Goal: Task Accomplishment & Management: Manage account settings

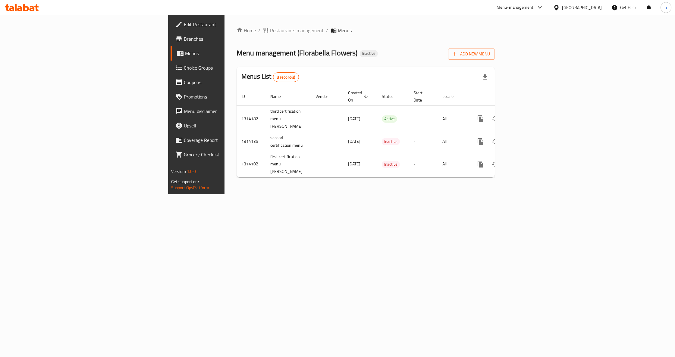
click at [288, 194] on div "Home / Restaurants management / Menus Menu management ( Florabella Flowers ) In…" at bounding box center [366, 105] width 283 height 180
click at [490, 55] on span "Add New Menu" at bounding box center [471, 54] width 37 height 8
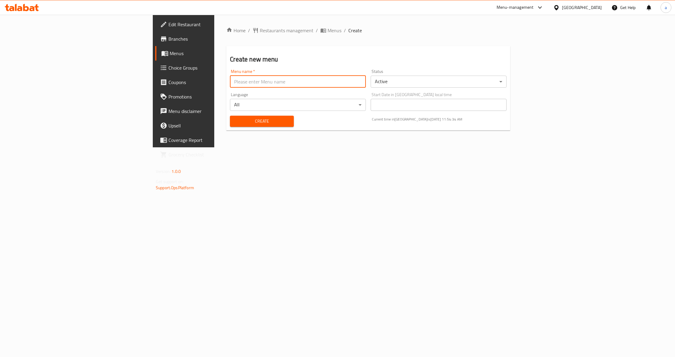
click at [230, 83] on input "text" at bounding box center [298, 82] width 136 height 12
type input "[PERSON_NAME] - [DATE]"
click at [402, 147] on div "Home / Restaurants management / Menus / Create Create new menu Menu name   * Ah…" at bounding box center [368, 81] width 308 height 133
click at [304, 147] on div "Home / Restaurants management / Menus / Create Create new menu Menu name   * Ah…" at bounding box center [368, 81] width 308 height 133
click at [230, 127] on button "Create" at bounding box center [262, 121] width 64 height 11
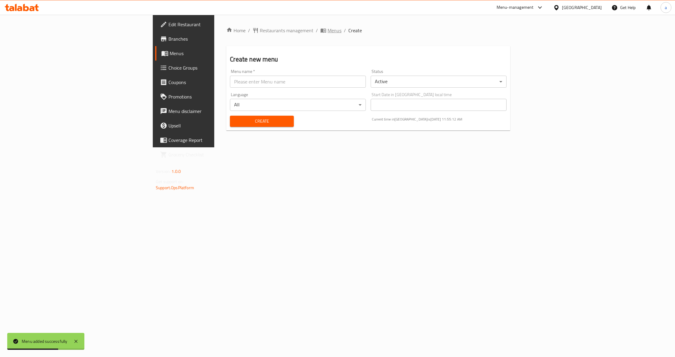
click at [328, 29] on span "Menus" at bounding box center [335, 30] width 14 height 7
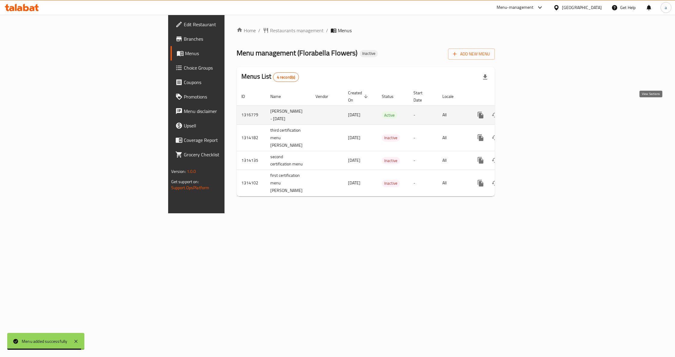
click at [527, 112] on icon "enhanced table" at bounding box center [524, 114] width 5 height 5
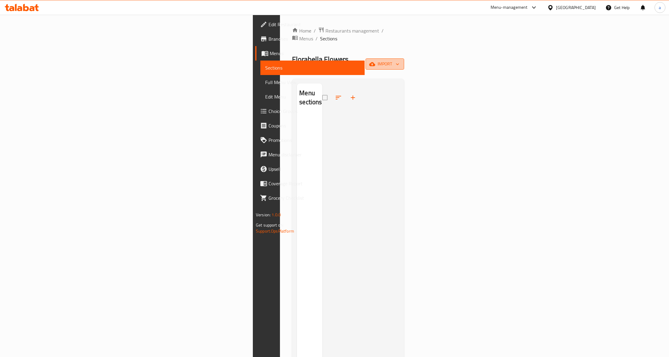
click at [399, 60] on span "import" at bounding box center [385, 64] width 29 height 8
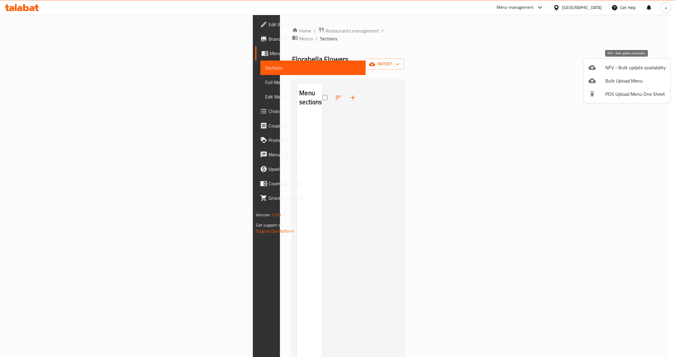
click at [620, 67] on span "NFV - Bulk update availability" at bounding box center [636, 67] width 60 height 7
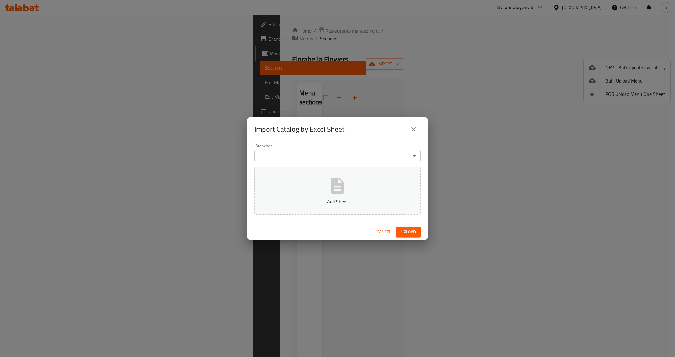
click at [380, 232] on span "Cancel" at bounding box center [384, 233] width 14 height 8
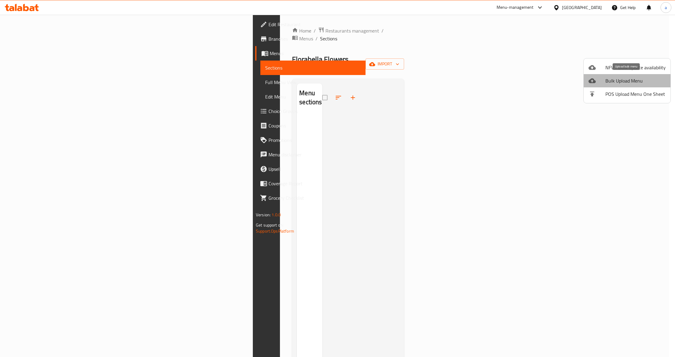
click at [629, 79] on span "Bulk Upload Menu" at bounding box center [636, 80] width 60 height 7
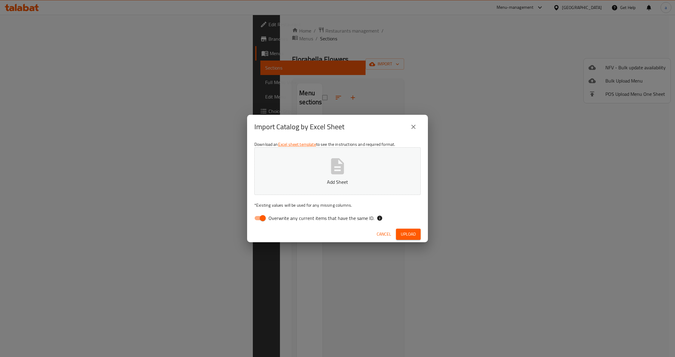
click at [264, 221] on input "Overwrite any current items that have the same ID." at bounding box center [263, 218] width 34 height 11
checkbox input "false"
click at [404, 233] on span "Upload" at bounding box center [408, 235] width 15 height 8
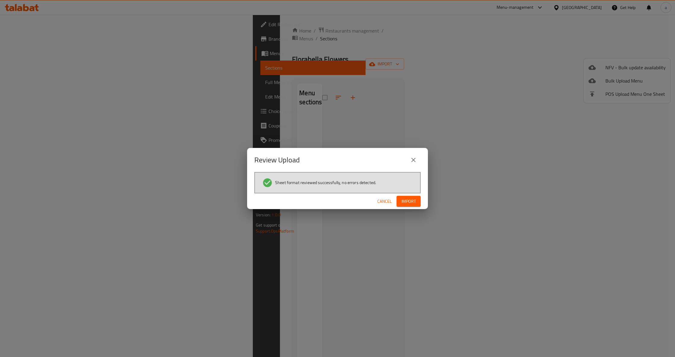
click at [413, 201] on span "Import" at bounding box center [409, 202] width 14 height 8
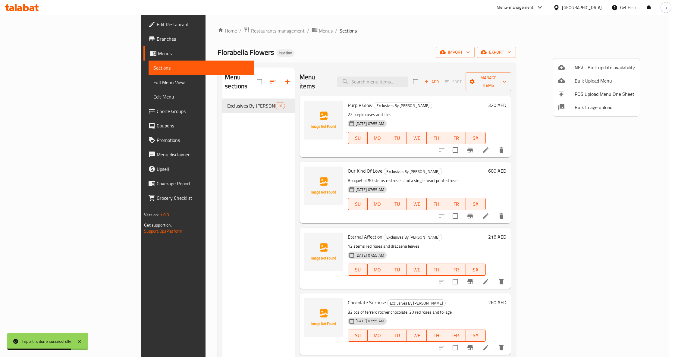
click at [192, 159] on div at bounding box center [337, 178] width 675 height 357
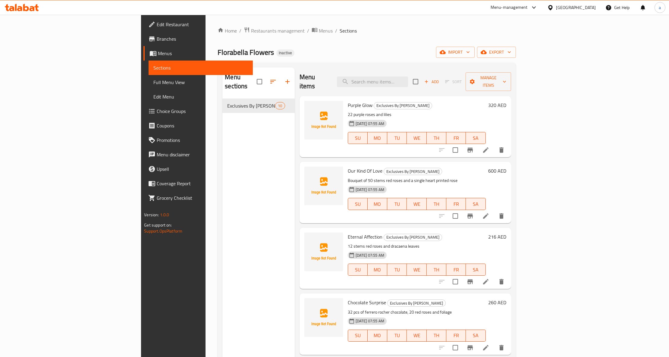
click at [486, 101] on h6 "Purple Glow Exclusives By Florabella" at bounding box center [417, 105] width 138 height 8
click at [428, 101] on h6 "Purple Glow Exclusives By Florabella" at bounding box center [417, 105] width 138 height 8
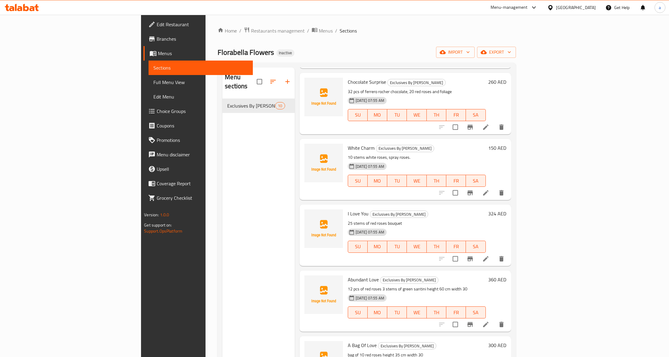
scroll to position [241, 0]
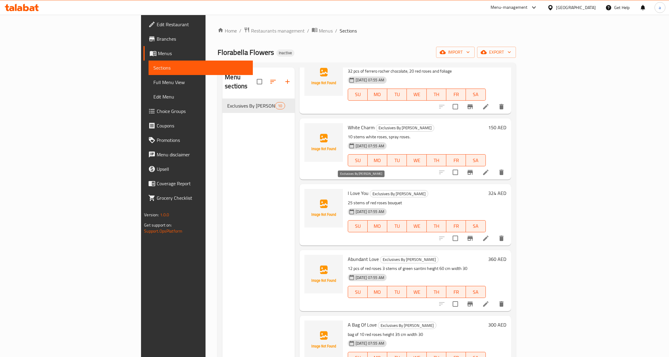
click at [370, 191] on span "Exclusives By [PERSON_NAME]" at bounding box center [399, 194] width 58 height 7
click at [348, 189] on span "I Love You" at bounding box center [358, 193] width 21 height 9
click at [353, 209] on span "[DATE] 07:55 AM" at bounding box center [369, 212] width 33 height 6
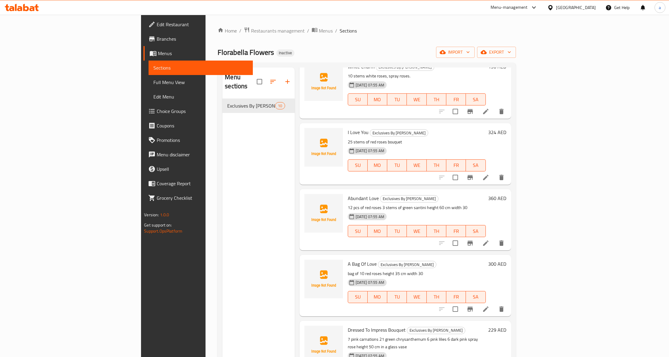
scroll to position [316, 0]
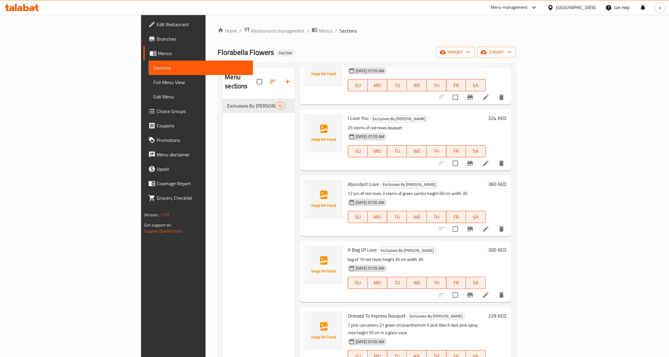
click at [348, 180] on span "Abundant Love" at bounding box center [363, 184] width 31 height 9
click at [353, 200] on span "[DATE] 07:55 AM" at bounding box center [369, 203] width 33 height 6
click at [380, 181] on span "Exclusives By [PERSON_NAME]" at bounding box center [409, 184] width 58 height 7
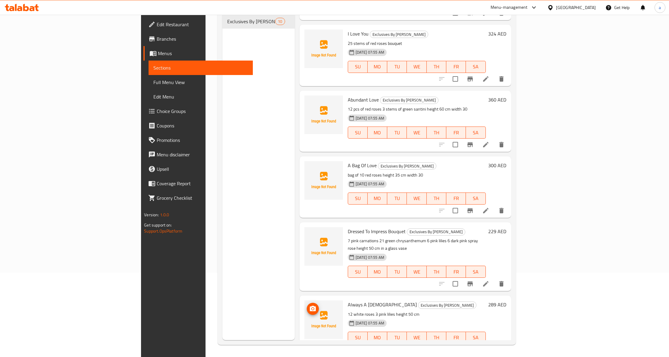
click at [305, 303] on img at bounding box center [324, 320] width 39 height 39
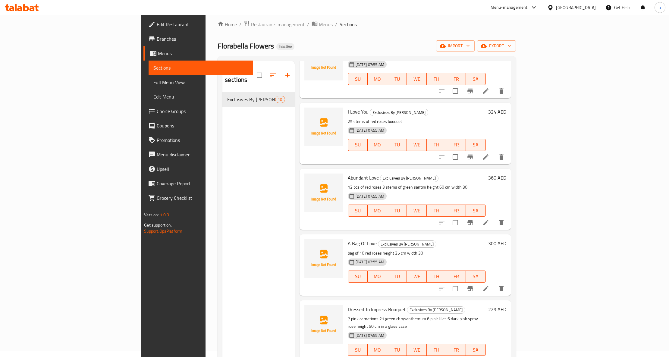
scroll to position [0, 0]
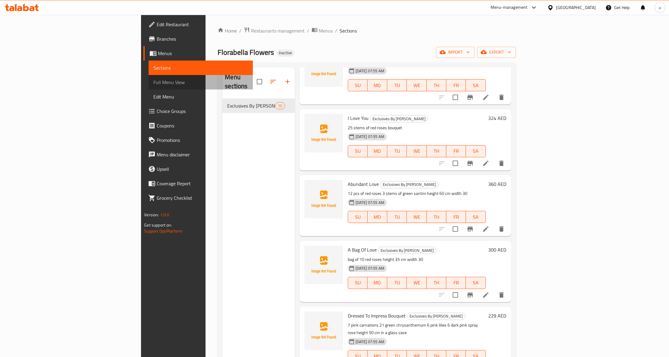
click at [153, 79] on span "Full Menu View" at bounding box center [200, 82] width 95 height 7
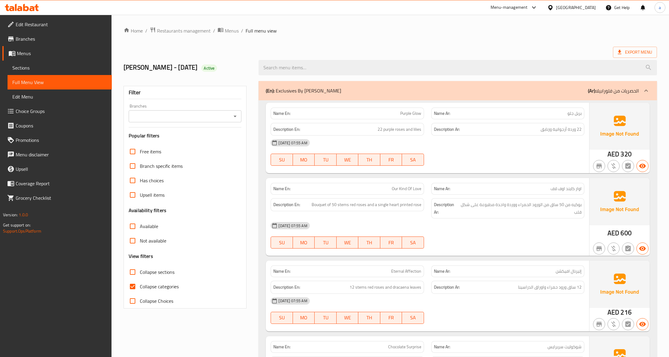
click at [144, 290] on span "Collapse categories" at bounding box center [159, 286] width 39 height 7
click at [140, 290] on input "Collapse categories" at bounding box center [132, 286] width 14 height 14
checkbox input "false"
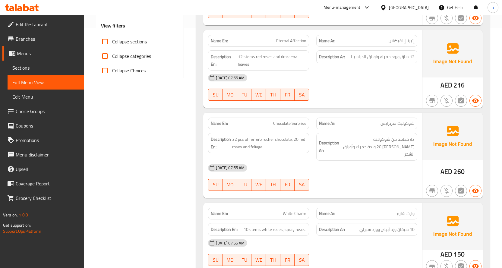
scroll to position [251, 0]
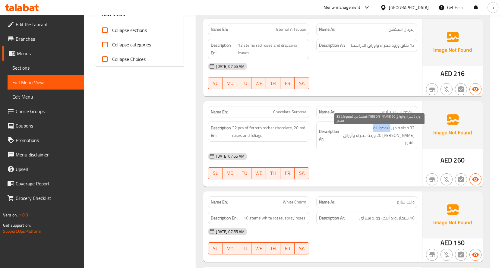
drag, startPoint x: 390, startPoint y: 128, endPoint x: 374, endPoint y: 128, distance: 16.0
click at [374, 128] on span "32 قطعة من شوكولاتة [PERSON_NAME] 20 وردة حمراء وأوراق الشجر" at bounding box center [377, 135] width 74 height 22
copy span "شوكولاتة"
click at [399, 114] on span "شوكوليت سربرايس" at bounding box center [397, 112] width 34 height 6
drag, startPoint x: 398, startPoint y: 112, endPoint x: 415, endPoint y: 113, distance: 16.6
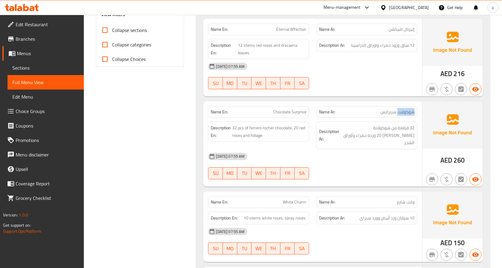
click at [415, 113] on div "Name Ar: شوكوليت سربرايس" at bounding box center [366, 112] width 101 height 12
drag, startPoint x: 409, startPoint y: 112, endPoint x: 400, endPoint y: 114, distance: 9.5
click at [400, 114] on span "شوكوليت سربرايس" at bounding box center [397, 112] width 34 height 6
click at [383, 112] on span "شوكوليت سربرايس" at bounding box center [397, 112] width 34 height 6
click at [399, 112] on span "شوكوليت سربرايس" at bounding box center [397, 112] width 34 height 6
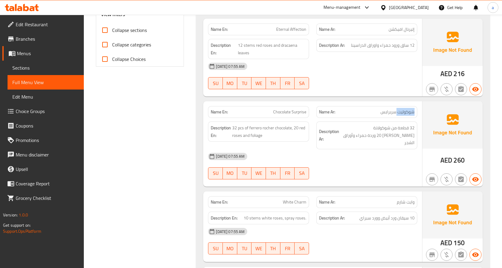
click at [399, 112] on span "شوكوليت سربرايس" at bounding box center [397, 112] width 34 height 6
click at [397, 149] on div "[DATE] 07:55 AM" at bounding box center [312, 156] width 216 height 14
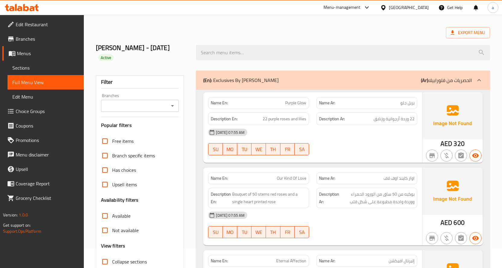
scroll to position [0, 0]
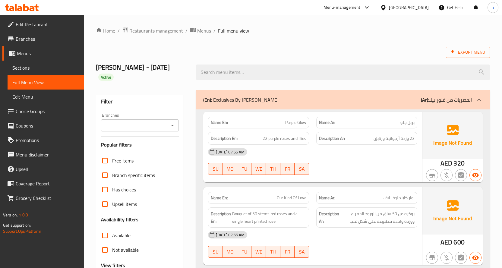
click at [21, 69] on span "Sections" at bounding box center [45, 67] width 67 height 7
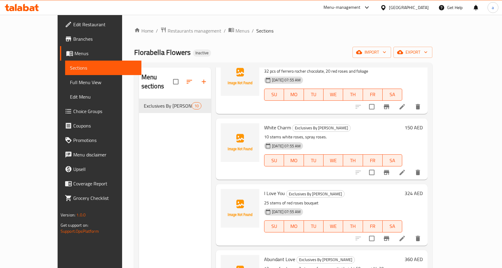
scroll to position [211, 0]
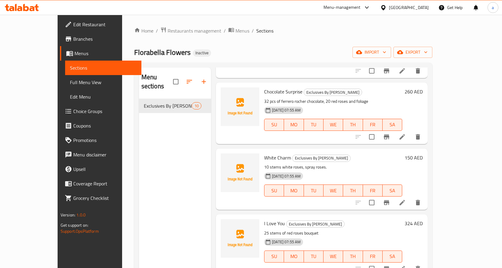
click at [405, 134] on icon at bounding box center [401, 136] width 5 height 5
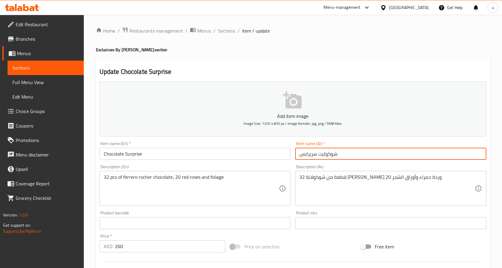
drag, startPoint x: 341, startPoint y: 153, endPoint x: 319, endPoint y: 155, distance: 22.1
click at [319, 155] on input "شوكوليت سربرايس" at bounding box center [390, 154] width 191 height 12
paste input "اتة"
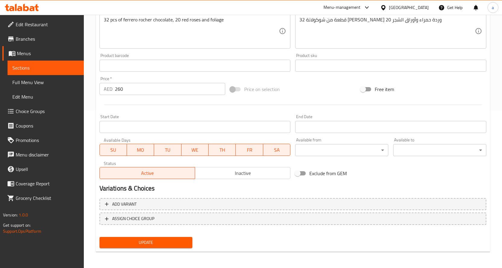
scroll to position [158, 0]
type input "شوكولاتة سربرايس"
click at [163, 245] on span "Update" at bounding box center [146, 242] width 84 height 8
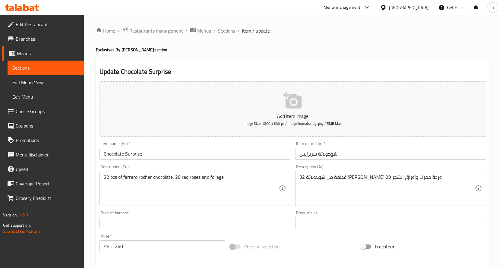
click at [36, 83] on span "Full Menu View" at bounding box center [45, 82] width 67 height 7
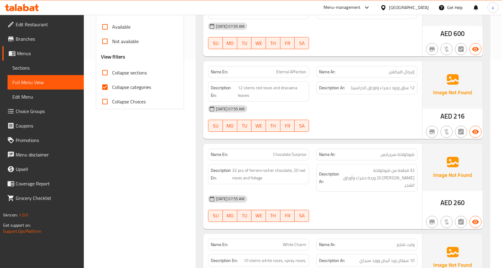
scroll to position [211, 0]
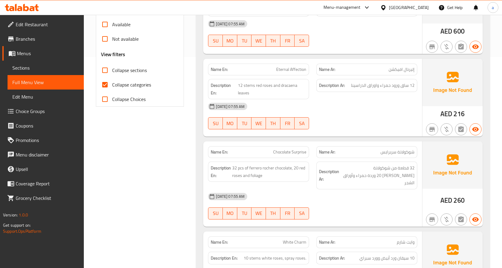
click at [123, 90] on label "Collapse categories" at bounding box center [124, 84] width 53 height 14
click at [112, 90] on input "Collapse categories" at bounding box center [105, 84] width 14 height 14
checkbox input "false"
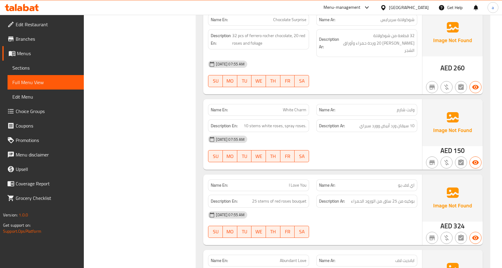
scroll to position [283, 0]
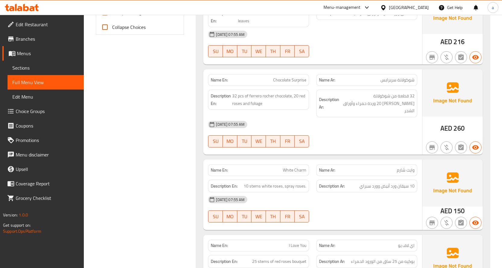
click at [33, 58] on link "Menus" at bounding box center [42, 53] width 81 height 14
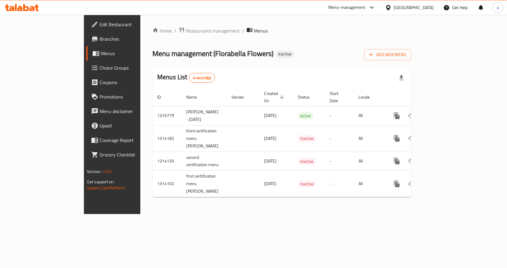
click at [99, 69] on span "Choice Groups" at bounding box center [131, 67] width 64 height 7
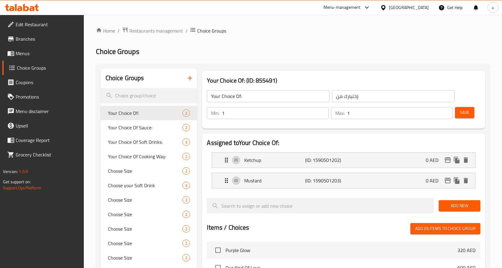
click at [30, 54] on span "Menus" at bounding box center [47, 53] width 63 height 7
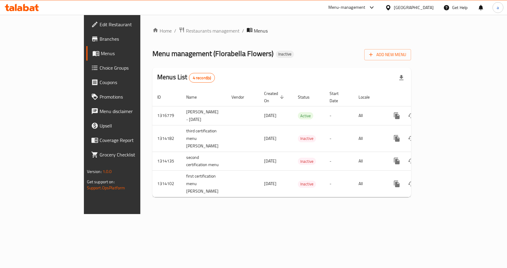
click at [101, 52] on span "Menus" at bounding box center [132, 53] width 63 height 7
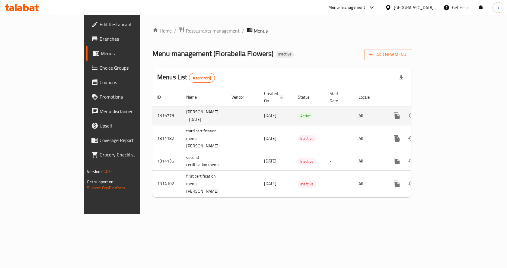
click at [443, 113] on icon "enhanced table" at bounding box center [439, 115] width 5 height 5
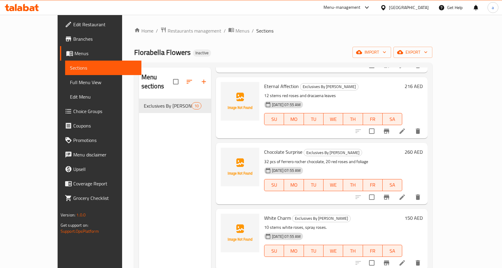
scroll to position [181, 0]
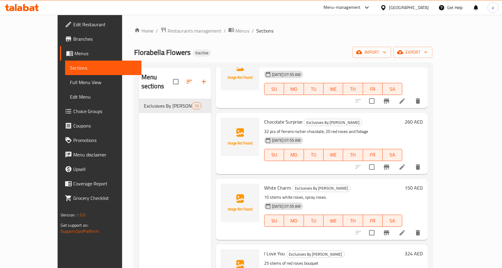
click at [405, 230] on icon at bounding box center [401, 232] width 5 height 5
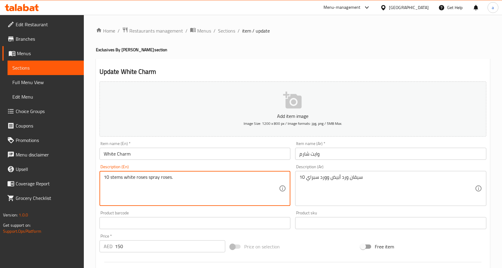
click at [175, 178] on textarea "10 stems white roses spray roses." at bounding box center [191, 188] width 175 height 29
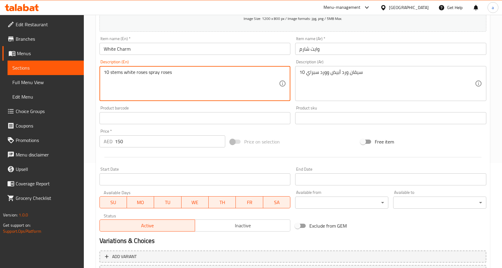
scroll to position [158, 0]
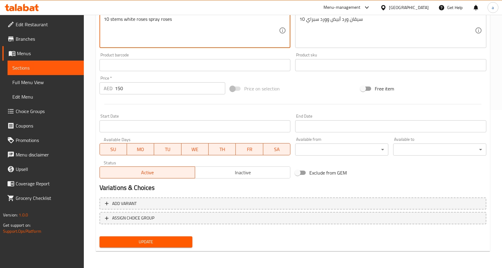
type textarea "10 stems white roses spray roses"
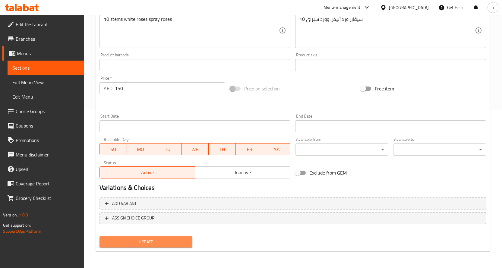
click at [171, 244] on span "Update" at bounding box center [146, 242] width 84 height 8
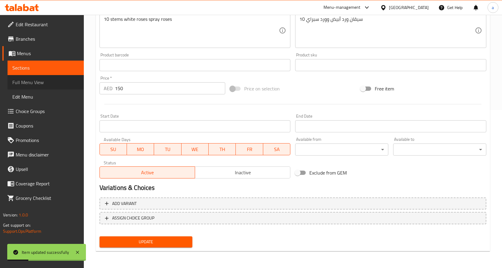
click at [52, 82] on span "Full Menu View" at bounding box center [45, 82] width 67 height 7
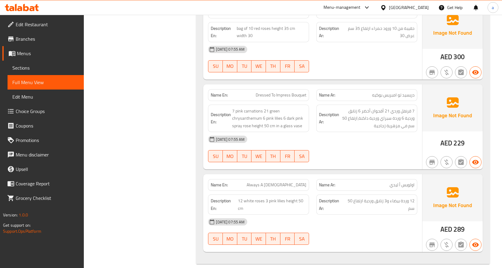
scroll to position [675, 0]
click at [32, 69] on span "Sections" at bounding box center [45, 67] width 67 height 7
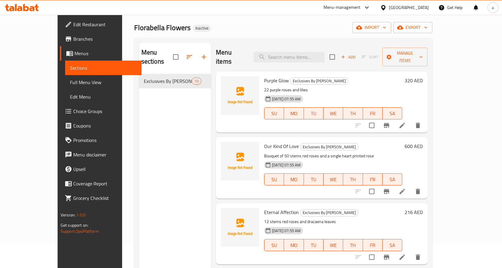
scroll to position [24, 0]
click at [406, 122] on icon at bounding box center [402, 125] width 7 height 7
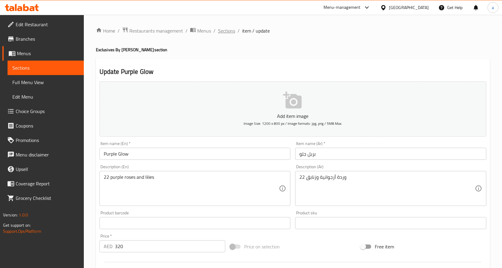
click at [226, 30] on span "Sections" at bounding box center [226, 30] width 17 height 7
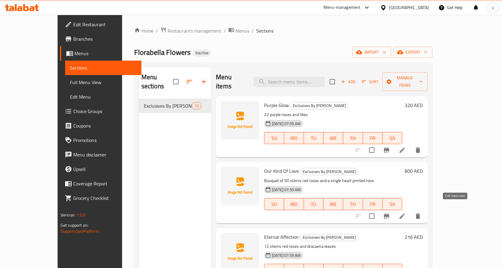
click at [406, 213] on icon at bounding box center [402, 216] width 7 height 7
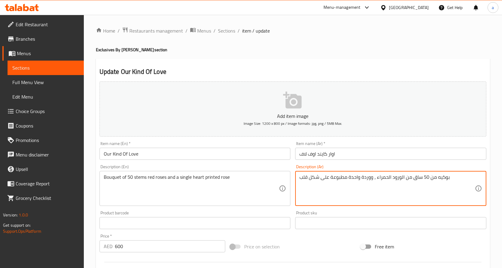
click at [374, 178] on textarea "بوكيه من 50 ساق من الورود الحمراء ، ووردة واحدة مطبوعة على شكل قلب" at bounding box center [386, 188] width 175 height 29
type textarea "بوكيه من 50 ساق من الورود الحمراء، ووردة واحدة مطبوعة على شكل قلب"
click at [226, 34] on span "Sections" at bounding box center [226, 30] width 17 height 7
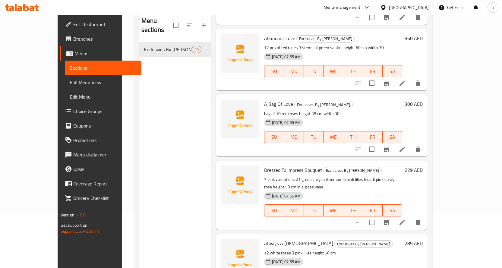
scroll to position [60, 0]
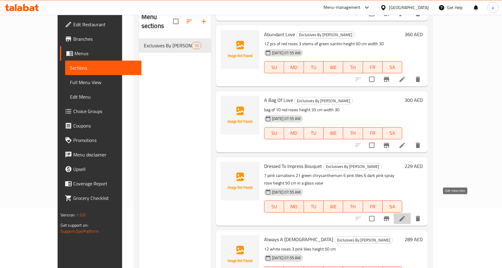
click at [405, 216] on icon at bounding box center [401, 218] width 5 height 5
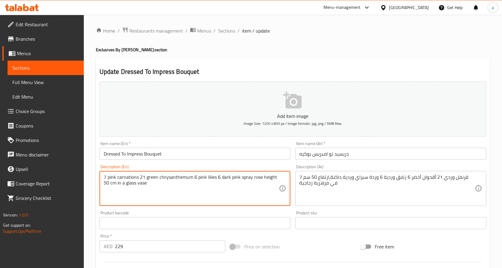
click at [226, 186] on textarea "7 pink carnations 21 green chrysanthemum 6 pink lilies 6 dark pink spray rose h…" at bounding box center [191, 188] width 175 height 29
paste textarea ", 21 green chrysanthemum, 6 pink lilies, 6 dark pink spray rose, height 50 cm i…"
click at [186, 196] on textarea "7 pink carnations, 21 green chrysanthemum, 6 pink lilies, 6 dark pink spray ros…" at bounding box center [191, 188] width 175 height 29
type textarea "7 pink carnations, 21 green chrysanthemum, 6 pink lilies, 6 dark pink spray ros…"
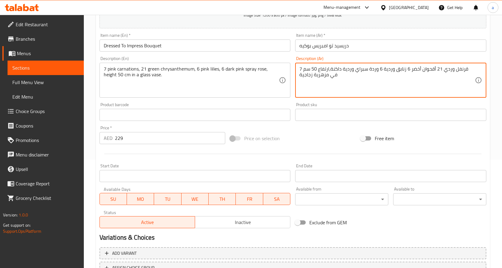
scroll to position [90, 0]
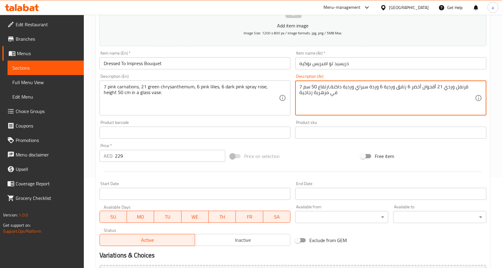
click at [449, 88] on textarea "7 قرنفل وردي 21 أقحوان أخضر 6 زنابق وردية 6 وردة سبراي وردية داكنة،ارتفاع 50 سم…" at bounding box center [386, 98] width 175 height 29
click at [451, 89] on textarea "7 قرنفل وردي 21 أقحوان أخضر 6 زنابق وردية 6 وردة سبراي وردية داكنة،ارتفاع 50 سم…" at bounding box center [386, 98] width 175 height 29
click at [409, 88] on textarea "7 قرنفل وردي، 21 أقحوان أخضر 6 زنابق وردية 6 وردة سبراي وردية داكنة،ارتفاع 50 س…" at bounding box center [386, 98] width 175 height 29
click at [381, 86] on textarea "7 قرنفل وردي، 21 أقحوان أخضر، 6 زنابق وردية 6 وردة سبراي وردية داكنة،ارتفاع 50 …" at bounding box center [386, 98] width 175 height 29
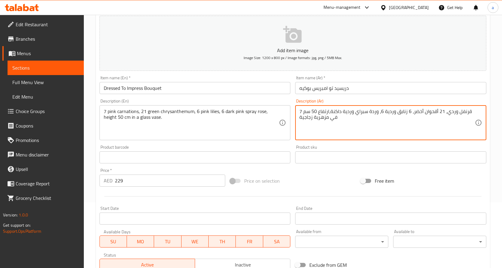
scroll to position [158, 0]
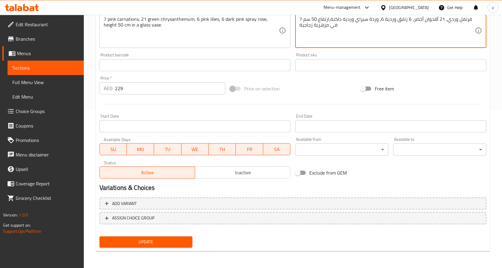
type textarea "7 قرنفل وردي، 21 أقحوان أخضر، 6 زنابق وردية 6، وردة سبراي وردية داكنة،ارتفاع 50…"
click at [180, 238] on span "Update" at bounding box center [146, 242] width 84 height 8
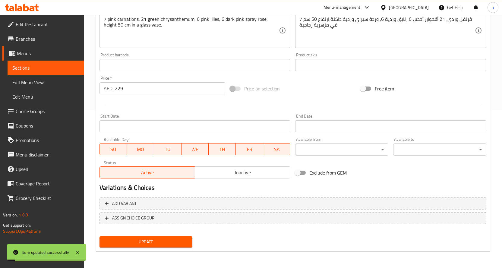
click at [44, 66] on span "Sections" at bounding box center [45, 67] width 67 height 7
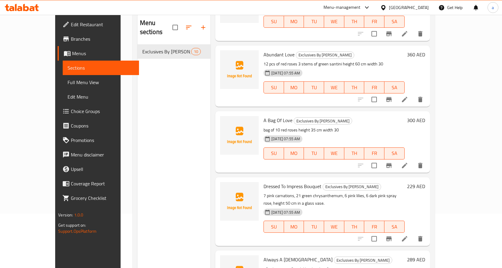
scroll to position [392, 0]
click at [407, 163] on icon at bounding box center [404, 165] width 5 height 5
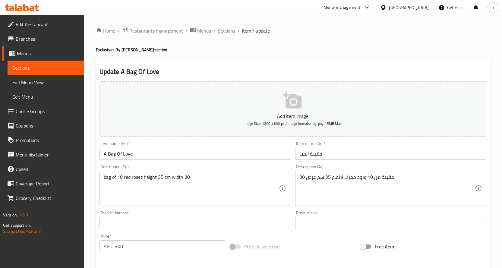
scroll to position [30, 0]
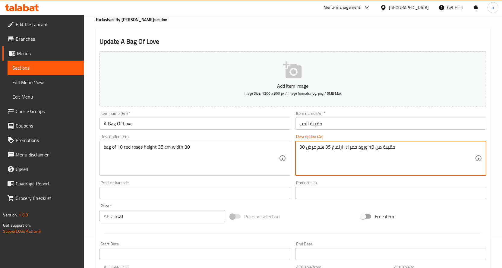
click at [327, 149] on textarea "حقيبة من 10 ورود حمراء، ارتفاع 35 سم عرض 30" at bounding box center [386, 158] width 175 height 29
click at [316, 148] on textarea "حقيبة من 10 ورود حمراء، ارتفاع 35 سم عرض 30" at bounding box center [386, 158] width 175 height 29
type textarea "حقيبة من 10 ورود حمراء، ارتفاع 35 سم ،عرض 30"
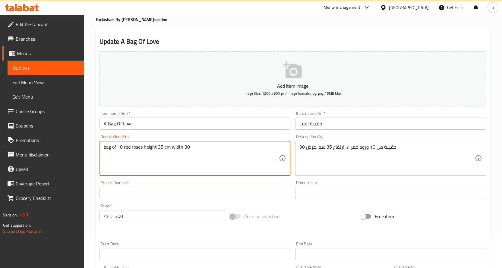
click at [144, 147] on textarea "bag of 10 red roses height 35 cm width 30" at bounding box center [191, 158] width 175 height 29
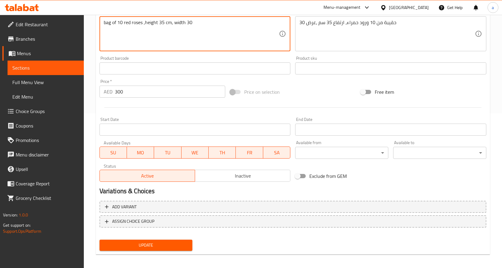
scroll to position [158, 0]
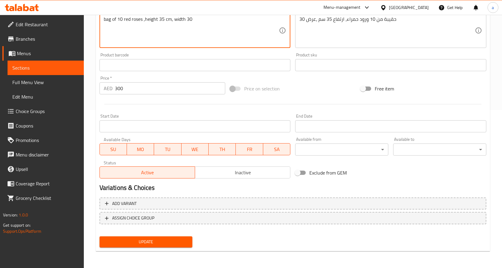
type textarea "bag of 10 red roses ,height 35 cm, width 30"
click at [164, 244] on span "Update" at bounding box center [146, 242] width 84 height 8
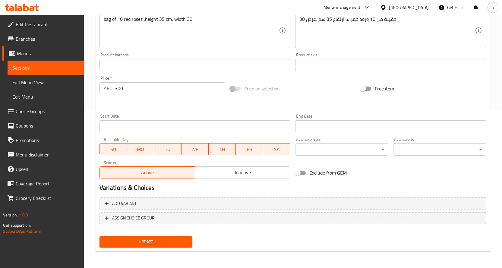
click at [52, 69] on span "Sections" at bounding box center [45, 67] width 67 height 7
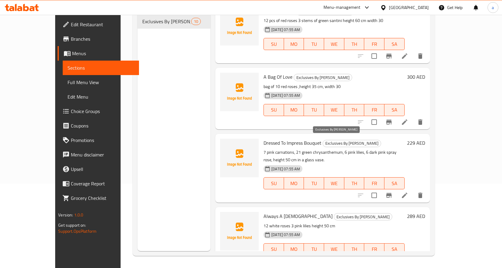
scroll to position [406, 0]
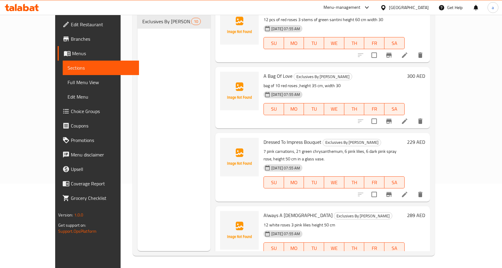
click at [408, 257] on icon at bounding box center [404, 260] width 7 height 7
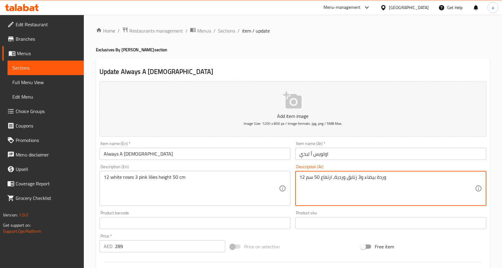
click at [315, 177] on textarea "12 وردة بيضاء و3 زنابق وردية، ارتفاع 50 سم" at bounding box center [386, 188] width 175 height 29
click at [307, 179] on textarea "12 وردة بيضاء و3 زنابق وردية، ارتفاع 50 سم" at bounding box center [386, 188] width 175 height 29
type textarea "12 ،وردة بيضاء و3 زنابق وردية، ارتفاع 50 سم"
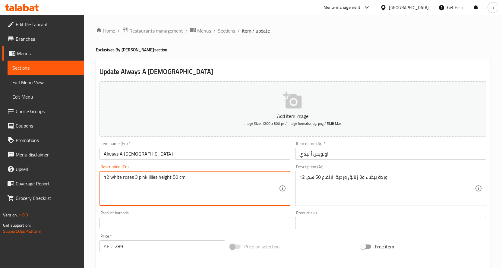
drag, startPoint x: 134, startPoint y: 178, endPoint x: 142, endPoint y: 181, distance: 8.7
click at [136, 178] on textarea "12 white roses 3 pink lilies height 50 cm" at bounding box center [191, 188] width 175 height 29
click at [135, 180] on textarea "12 white roses 3 pink lilies height 50 cm" at bounding box center [191, 188] width 175 height 29
click at [157, 179] on textarea "12 white roses ,3 pink lilies height 50 cm" at bounding box center [191, 188] width 175 height 29
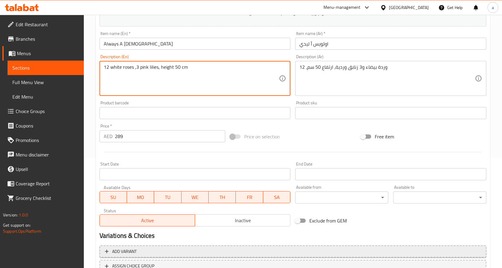
scroll to position [158, 0]
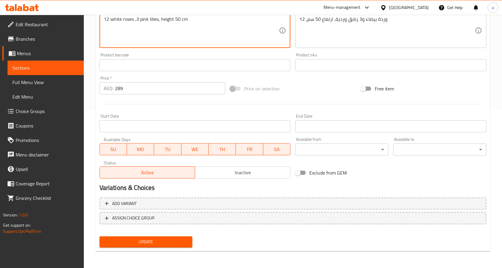
type textarea "12 white roses ,3 pink lilies, height 50 cm"
click at [115, 248] on div "Update" at bounding box center [146, 242] width 98 height 16
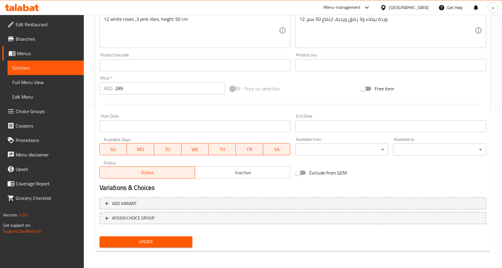
click at [124, 243] on span "Update" at bounding box center [146, 242] width 84 height 8
click at [46, 81] on span "Full Menu View" at bounding box center [45, 82] width 67 height 7
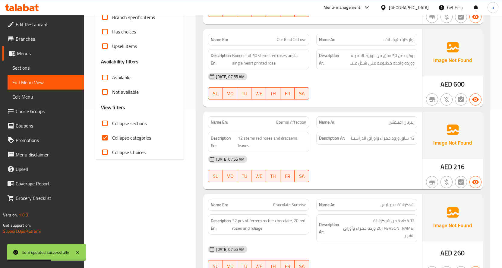
click at [128, 139] on span "Collapse categories" at bounding box center [131, 137] width 39 height 7
click at [112, 139] on input "Collapse categories" at bounding box center [105, 138] width 14 height 14
checkbox input "false"
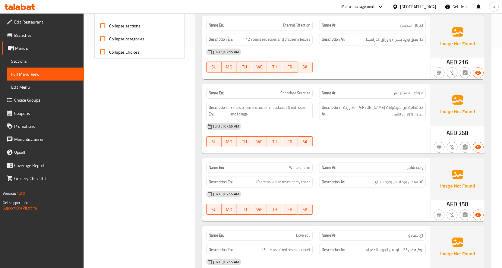
scroll to position [244, 0]
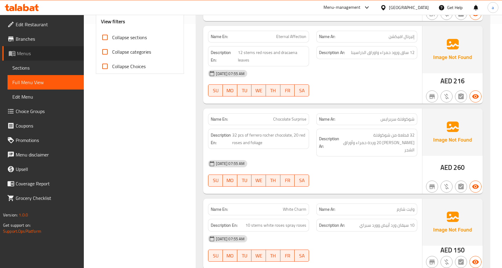
click at [31, 53] on span "Menus" at bounding box center [48, 53] width 62 height 7
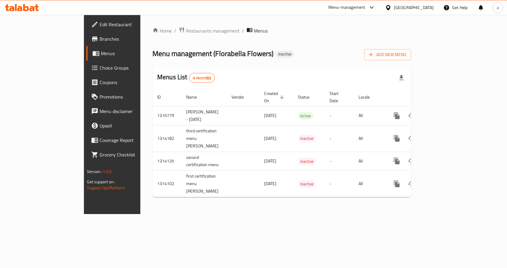
click at [99, 153] on span "Grocery Checklist" at bounding box center [131, 154] width 64 height 7
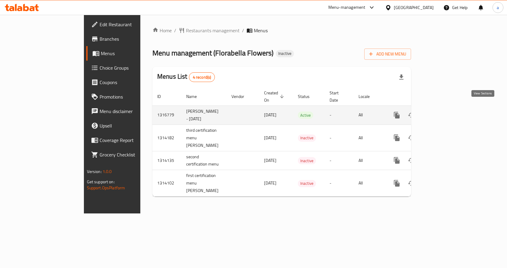
click at [447, 110] on link "enhanced table" at bounding box center [440, 115] width 14 height 14
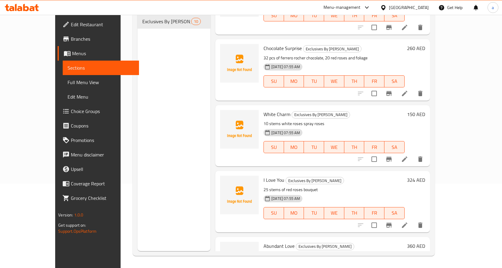
scroll to position [181, 0]
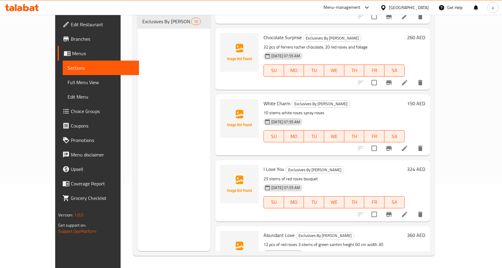
click at [177, 154] on div "Menu sections Exclusives By Florabella 10" at bounding box center [173, 117] width 73 height 268
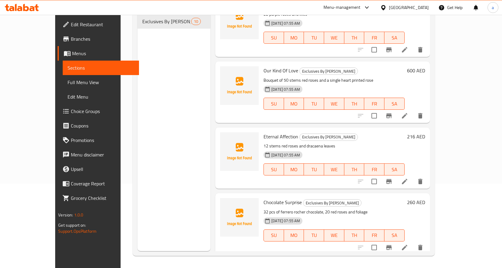
scroll to position [0, 0]
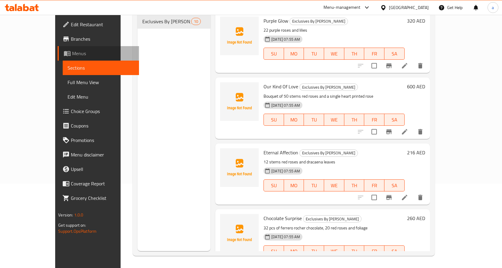
click at [58, 46] on link "Menus" at bounding box center [98, 53] width 81 height 14
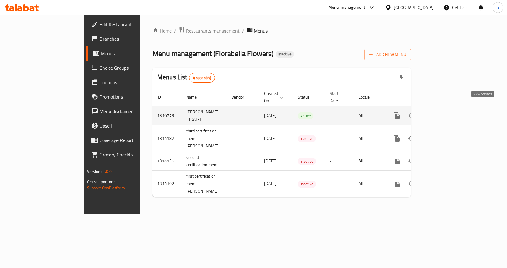
click at [443, 113] on icon "enhanced table" at bounding box center [439, 115] width 5 height 5
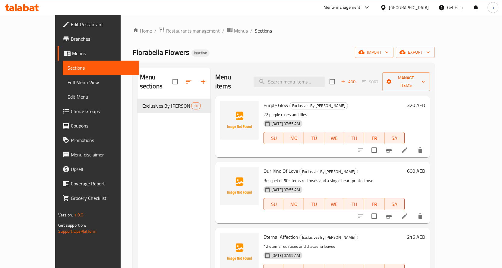
click at [68, 82] on span "Full Menu View" at bounding box center [101, 82] width 67 height 7
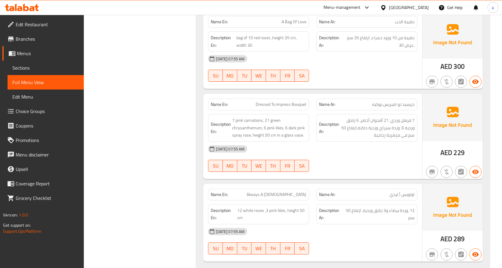
scroll to position [675, 0]
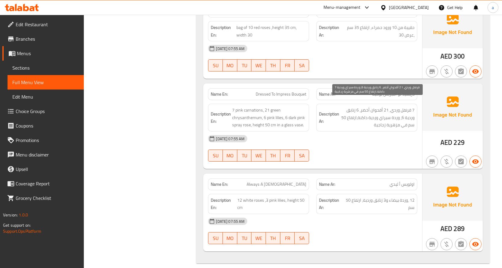
click at [402, 106] on span "7 قرنفل وردي، 21 أقحوان أخضر، 6 زنابق وردية 6، وردة سبراي وردية داكنة،ارتفاع 50…" at bounding box center [377, 117] width 74 height 22
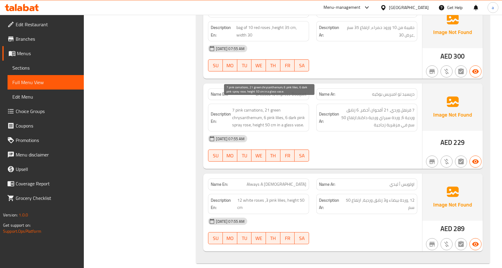
click at [257, 106] on span "7 pink carnations, 21 green chrysanthemum, 6 pink lilies, 6 dark pink spray ros…" at bounding box center [269, 117] width 74 height 22
copy span "carnations"
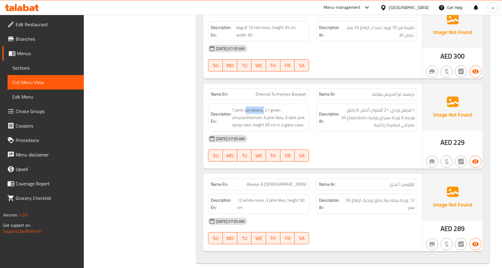
click at [25, 69] on span "Sections" at bounding box center [45, 67] width 67 height 7
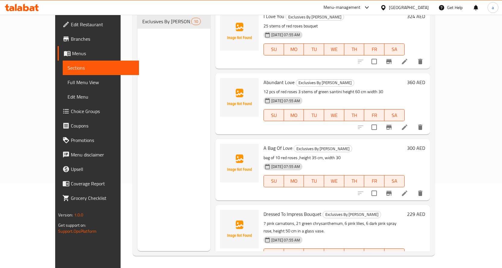
scroll to position [406, 0]
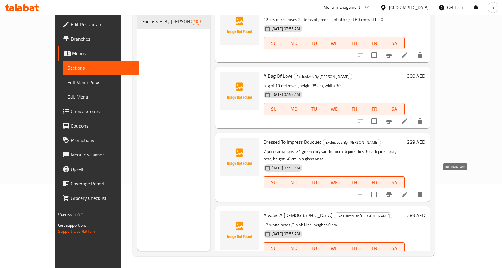
click at [407, 192] on icon at bounding box center [404, 194] width 5 height 5
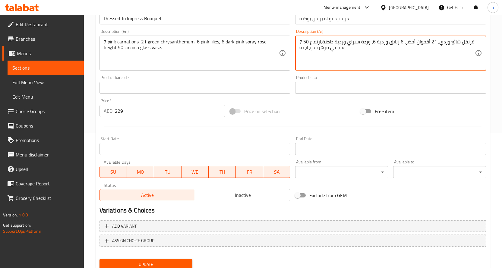
scroll to position [158, 0]
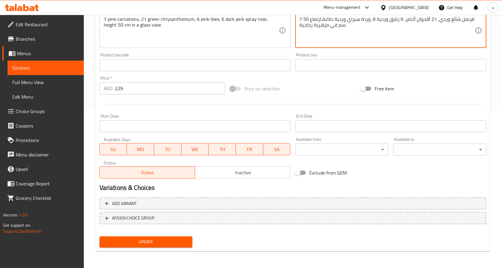
type textarea "7 قرنفل شائع وردي، 21 أقحوان أخضر، 6 زنابق وردية 6، وردة سبراي وردية داكنة،ارتف…"
click at [156, 244] on span "Update" at bounding box center [146, 242] width 84 height 8
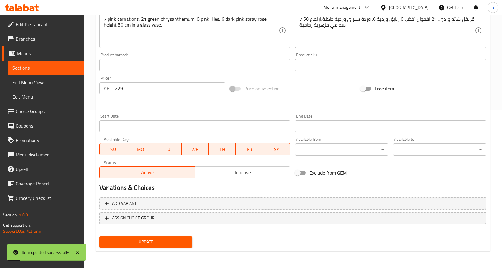
click at [33, 79] on span "Full Menu View" at bounding box center [45, 82] width 67 height 7
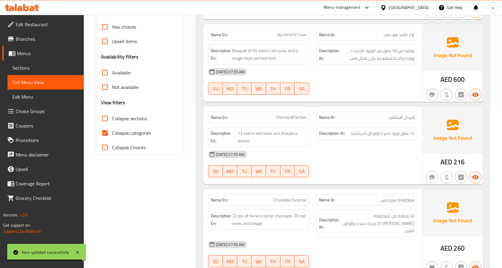
scroll to position [163, 0]
click at [123, 130] on span "Collapse categories" at bounding box center [131, 133] width 39 height 7
click at [112, 129] on input "Collapse categories" at bounding box center [105, 133] width 14 height 14
checkbox input "false"
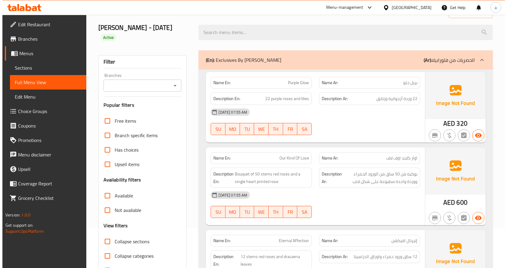
scroll to position [0, 0]
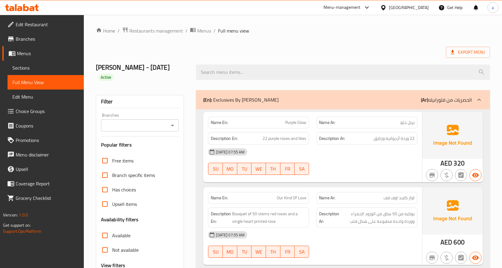
click at [227, 33] on span "Full menu view" at bounding box center [233, 30] width 31 height 7
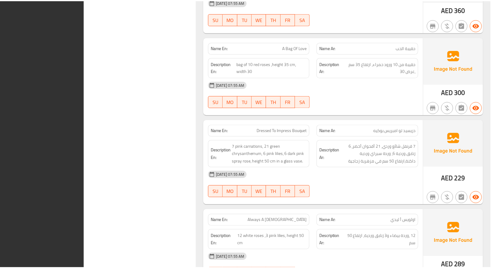
scroll to position [666, 0]
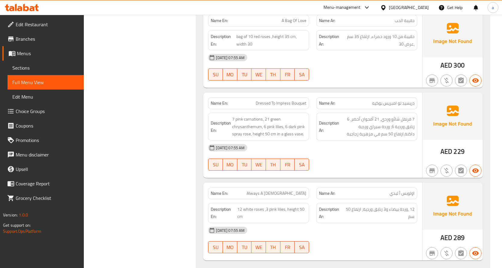
click at [30, 39] on span "Branches" at bounding box center [47, 38] width 63 height 7
